Goal: Task Accomplishment & Management: Manage account settings

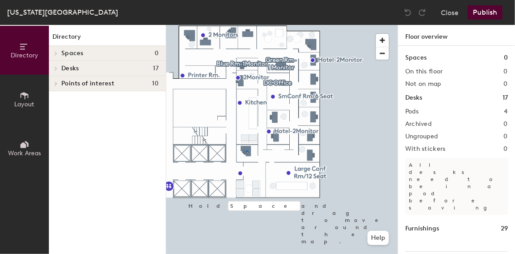
click at [247, 25] on div at bounding box center [281, 25] width 231 height 0
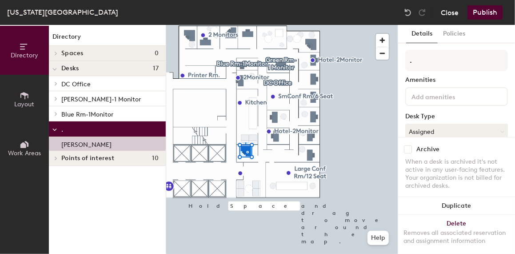
click at [445, 12] on button "Close" at bounding box center [450, 12] width 18 height 14
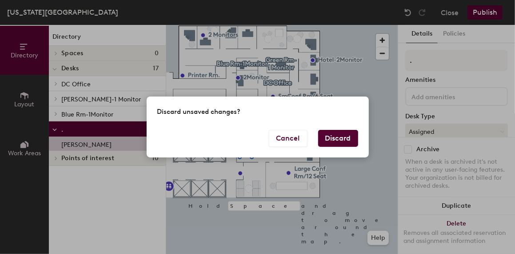
click at [349, 137] on button "Discard" at bounding box center [338, 138] width 40 height 17
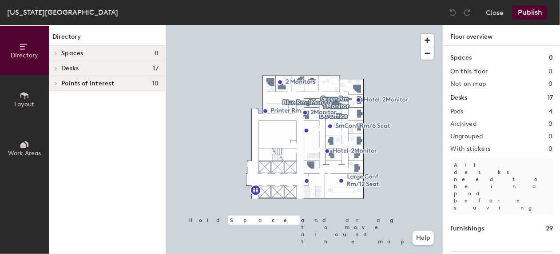
click at [311, 25] on div at bounding box center [304, 25] width 277 height 0
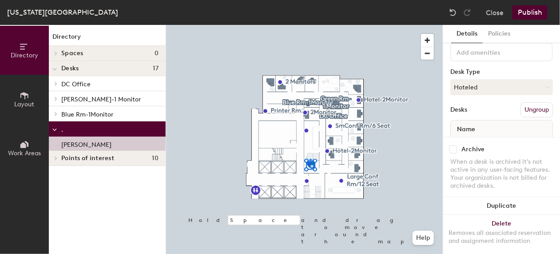
scroll to position [82, 0]
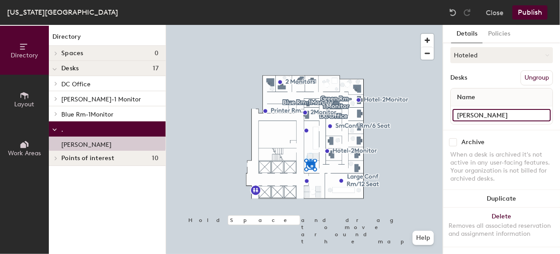
click at [535, 109] on input "[PERSON_NAME]" at bounding box center [502, 115] width 98 height 12
click at [533, 109] on input "[PERSON_NAME]" at bounding box center [502, 115] width 98 height 12
type input "Z"
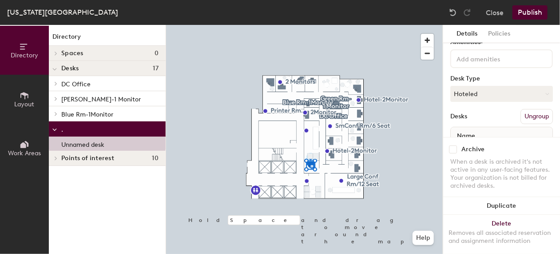
scroll to position [0, 0]
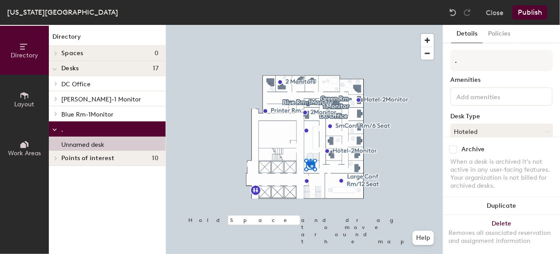
click at [519, 11] on button "Publish" at bounding box center [530, 12] width 35 height 14
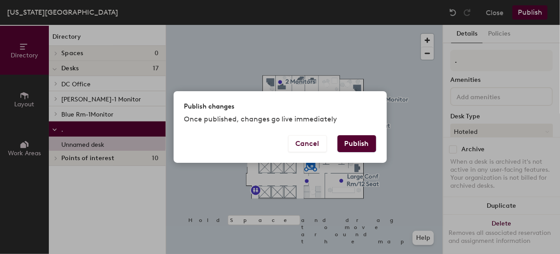
click at [367, 143] on button "Publish" at bounding box center [357, 143] width 39 height 17
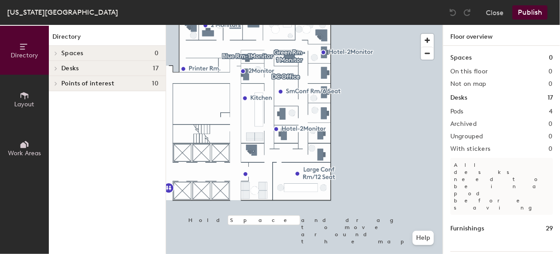
click at [32, 145] on button "Work Areas" at bounding box center [24, 148] width 49 height 49
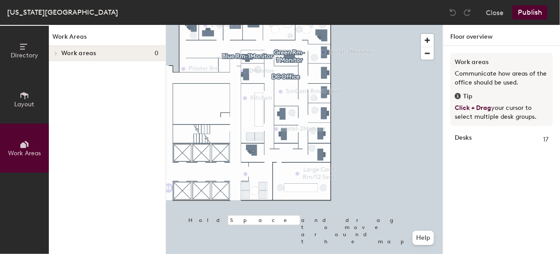
click at [34, 108] on button "Layout" at bounding box center [24, 99] width 49 height 49
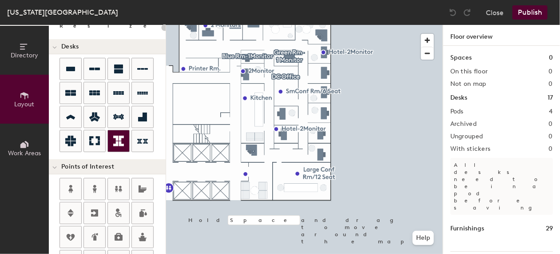
scroll to position [89, 0]
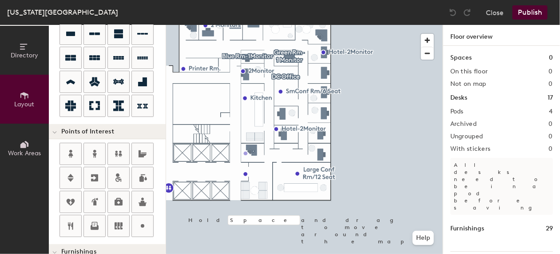
click at [246, 153] on div "Directory Layout Work Areas Layout Add space Resize Desks Points of Interest Fu…" at bounding box center [280, 139] width 560 height 229
click at [247, 157] on img at bounding box center [245, 153] width 11 height 11
click at [247, 156] on div "Directory Layout Work Areas Layout Add space Resize Desks Points of Interest Fu…" at bounding box center [280, 139] width 560 height 229
type input "20"
click at [258, 156] on input "Custom" at bounding box center [266, 155] width 28 height 12
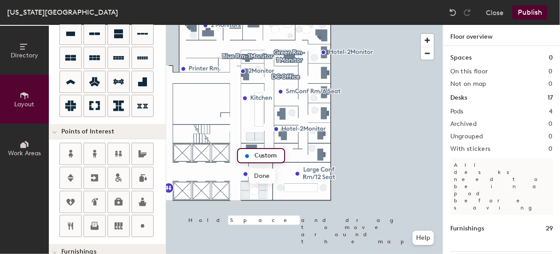
drag, startPoint x: 279, startPoint y: 155, endPoint x: 251, endPoint y: 151, distance: 28.7
click at [251, 151] on div "Custom" at bounding box center [261, 155] width 48 height 15
type input "Hotel-2Monitor"
click at [246, 155] on img at bounding box center [247, 156] width 11 height 11
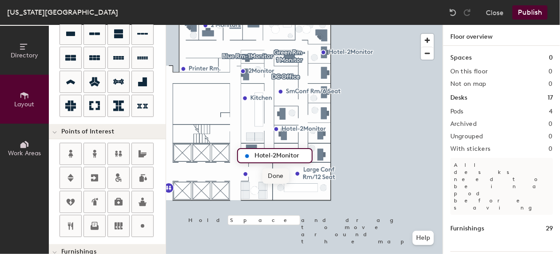
click at [272, 176] on span "Done" at bounding box center [276, 175] width 26 height 15
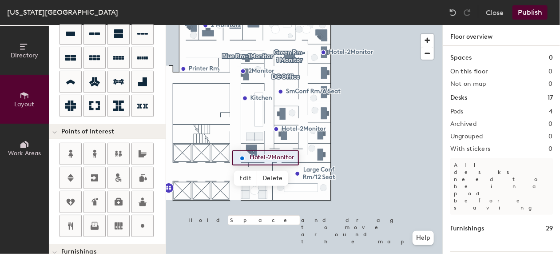
click at [386, 25] on div at bounding box center [304, 25] width 277 height 0
click at [523, 11] on button "Publish" at bounding box center [530, 12] width 35 height 14
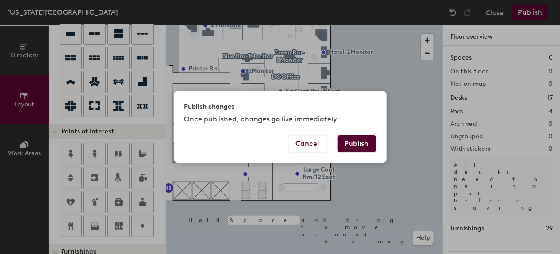
click at [366, 146] on button "Publish" at bounding box center [357, 143] width 39 height 17
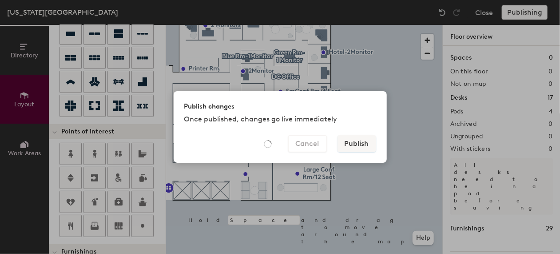
type input "20"
